Goal: Transaction & Acquisition: Purchase product/service

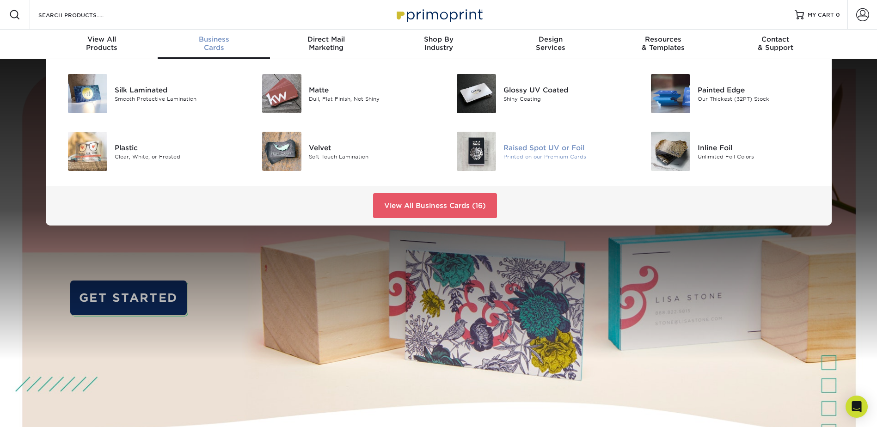
click at [531, 151] on div "Raised Spot UV or Foil" at bounding box center [564, 147] width 122 height 10
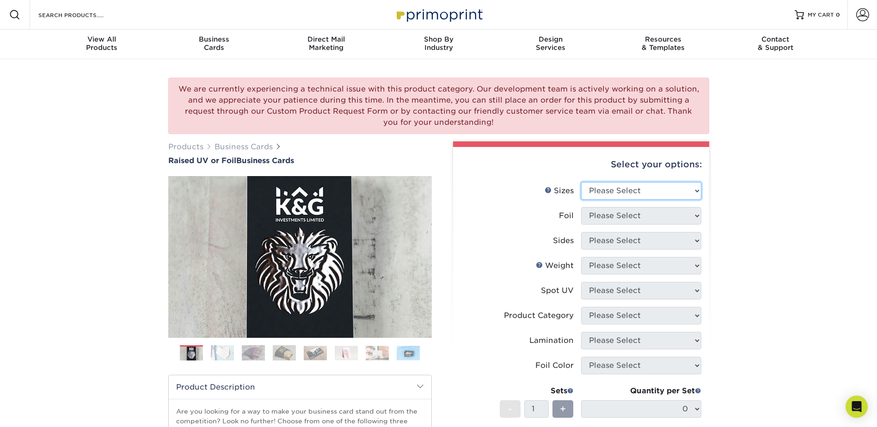
click at [650, 192] on select "Please Select 2" x 3.5" - Standard" at bounding box center [641, 191] width 120 height 18
select select "2.00x3.50"
click at [581, 182] on select "Please Select 2" x 3.5" - Standard" at bounding box center [641, 191] width 120 height 18
click at [647, 212] on select "Please Select No Yes" at bounding box center [641, 216] width 120 height 18
select select "1"
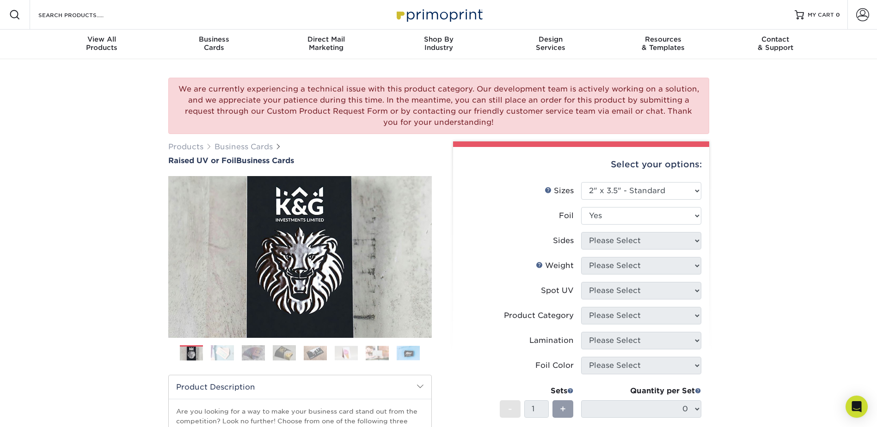
click at [581, 207] on select "Please Select No Yes" at bounding box center [641, 216] width 120 height 18
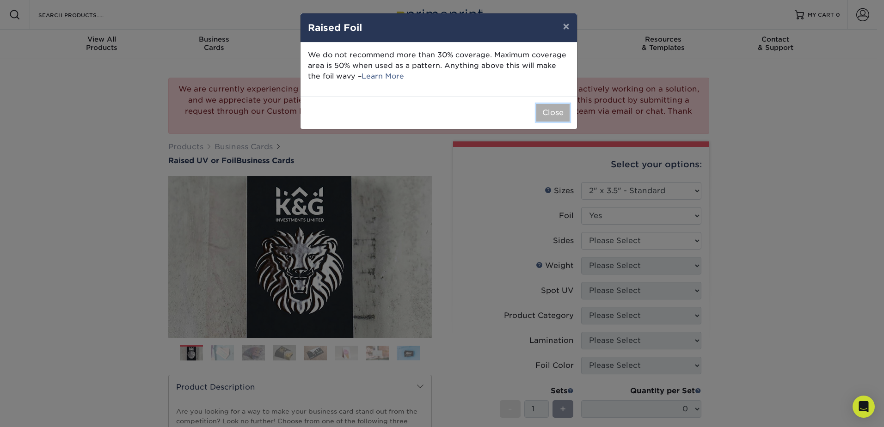
click at [550, 115] on button "Close" at bounding box center [552, 113] width 33 height 18
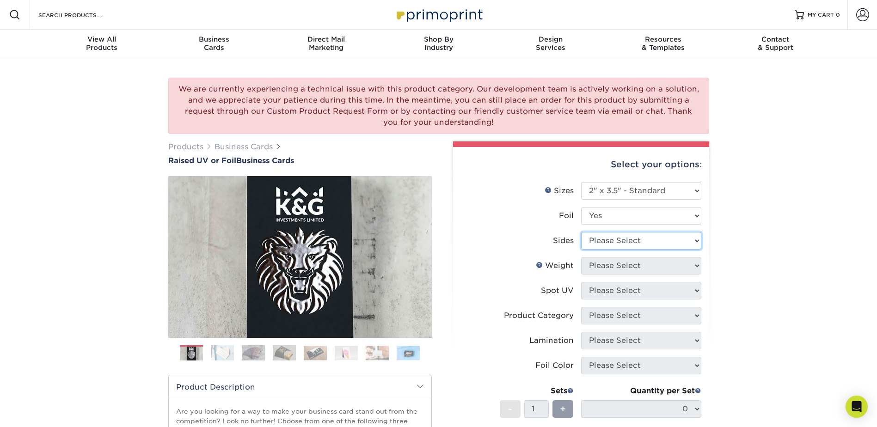
click at [628, 243] on select "Please Select Print Both Sides - Foil Both Sides Print Both Sides - Foil Front …" at bounding box center [641, 241] width 120 height 18
select select "e9e9dfb3-fba1-4d60-972c-fd9ca5904d33"
click at [581, 232] on select "Please Select Print Both Sides - Foil Both Sides Print Both Sides - Foil Front …" at bounding box center [641, 241] width 120 height 18
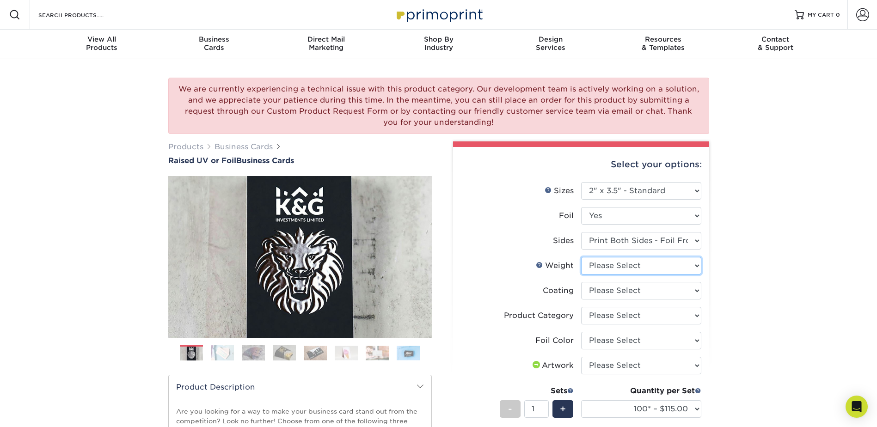
click at [619, 268] on select "Please Select 16PT" at bounding box center [641, 266] width 120 height 18
select select "16PT"
click at [581, 257] on select "Please Select 16PT" at bounding box center [641, 266] width 120 height 18
click at [617, 294] on select at bounding box center [641, 291] width 120 height 18
select select "3e7618de-abca-4bda-9f97-8b9129e913d8"
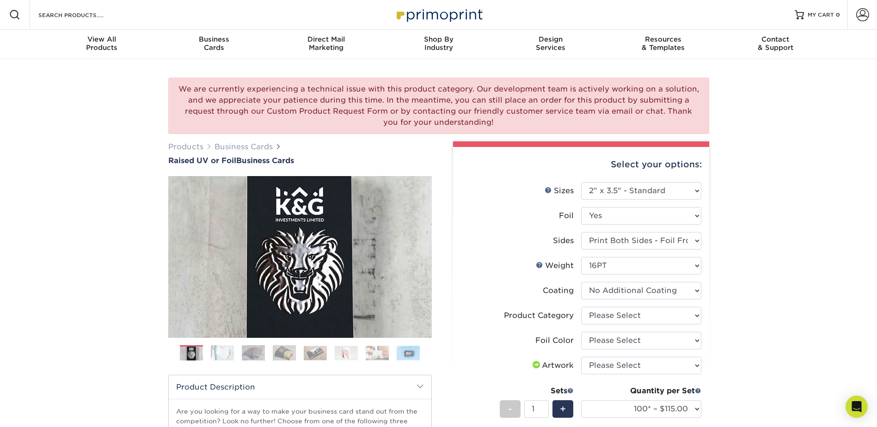
click at [581, 282] on select at bounding box center [641, 291] width 120 height 18
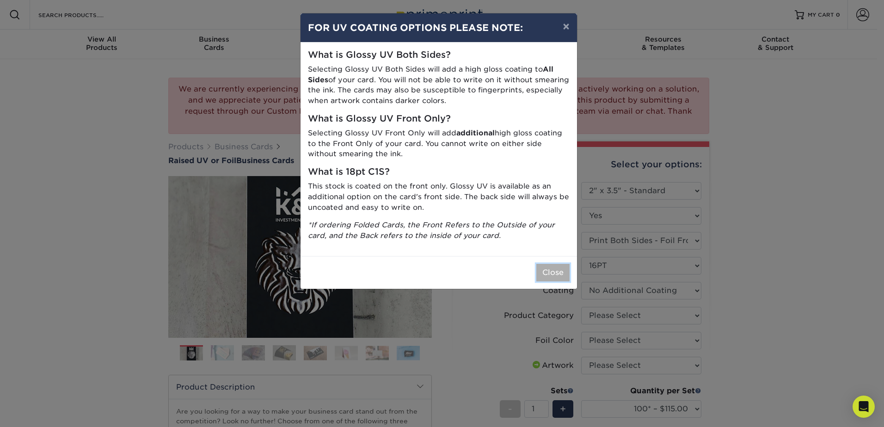
click at [554, 276] on button "Close" at bounding box center [552, 273] width 33 height 18
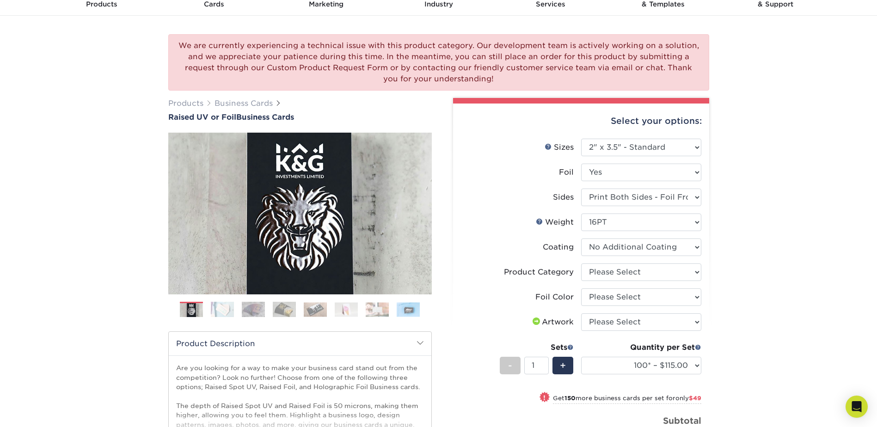
scroll to position [92, 0]
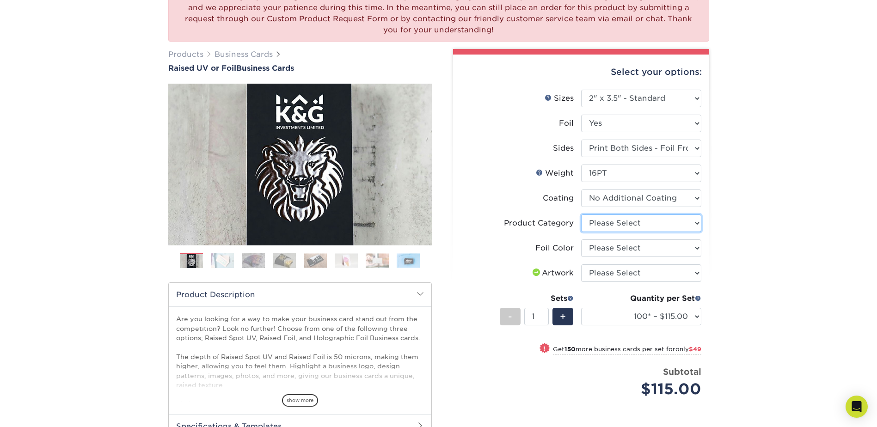
click at [649, 226] on select "Please Select Business Cards" at bounding box center [641, 223] width 120 height 18
select select "3b5148f1-0588-4f88-a218-97bcfdce65c1"
click at [581, 214] on select "Please Select Business Cards" at bounding box center [641, 223] width 120 height 18
click at [624, 240] on select "Please Select Silver Foil Gold Foil Holographic Foil" at bounding box center [641, 248] width 120 height 18
select select "acffa4a5-22f9-4585-ba3f-0adaa54b8c85"
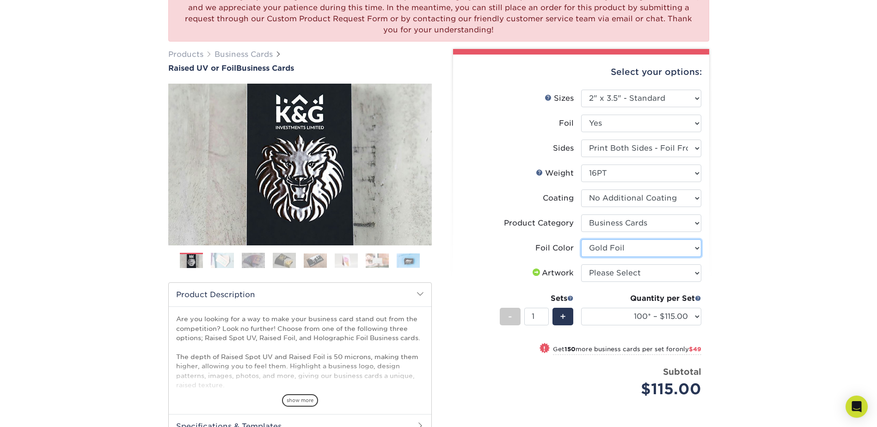
click at [581, 239] on select "Please Select Silver Foil Gold Foil Holographic Foil" at bounding box center [641, 248] width 120 height 18
click at [621, 278] on select "Please Select I will upload files I need a design - $100" at bounding box center [641, 273] width 120 height 18
select select "upload"
click at [581, 264] on select "Please Select I will upload files I need a design - $100" at bounding box center [641, 273] width 120 height 18
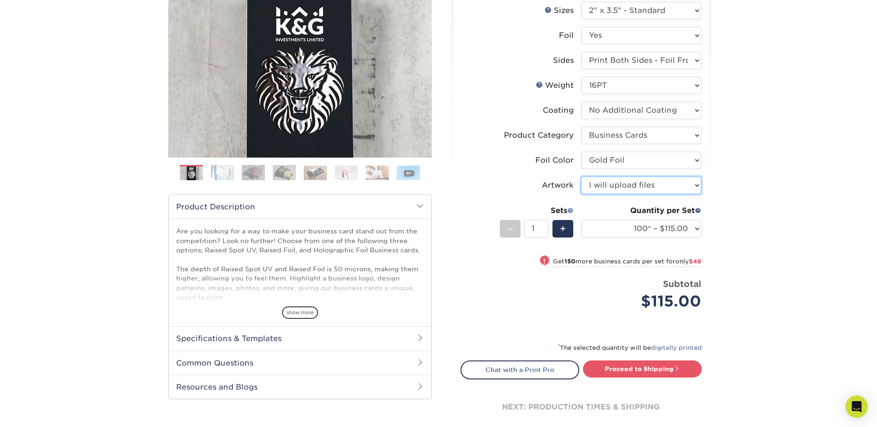
scroll to position [185, 0]
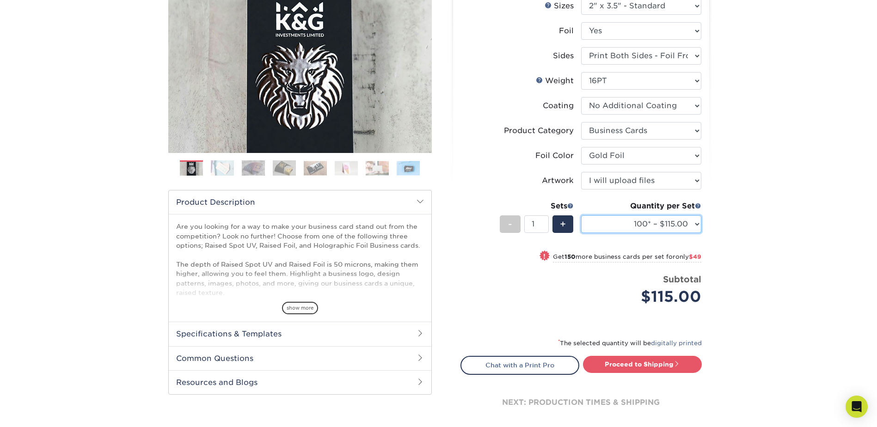
click at [667, 220] on select "100* – $115.00 250* – $164.00 500* – $221.00" at bounding box center [641, 224] width 120 height 18
click at [743, 231] on div "We are currently experiencing a technical issue with this product category. Our…" at bounding box center [438, 168] width 877 height 589
